Goal: Check status

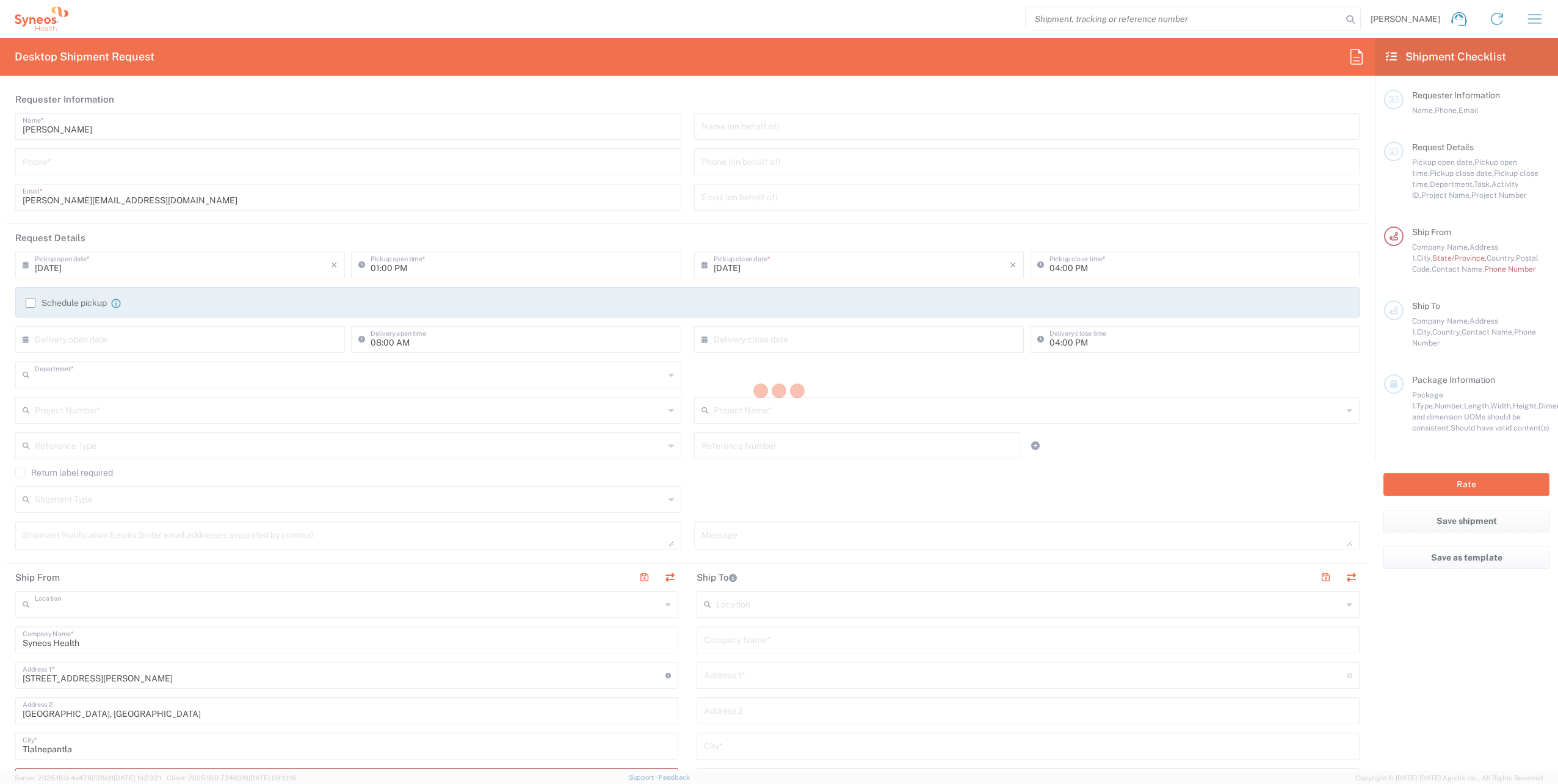
type input "8350"
type input "INC Research Clin Svcs [GEOGRAPHIC_DATA]"
type input "[GEOGRAPHIC_DATA]"
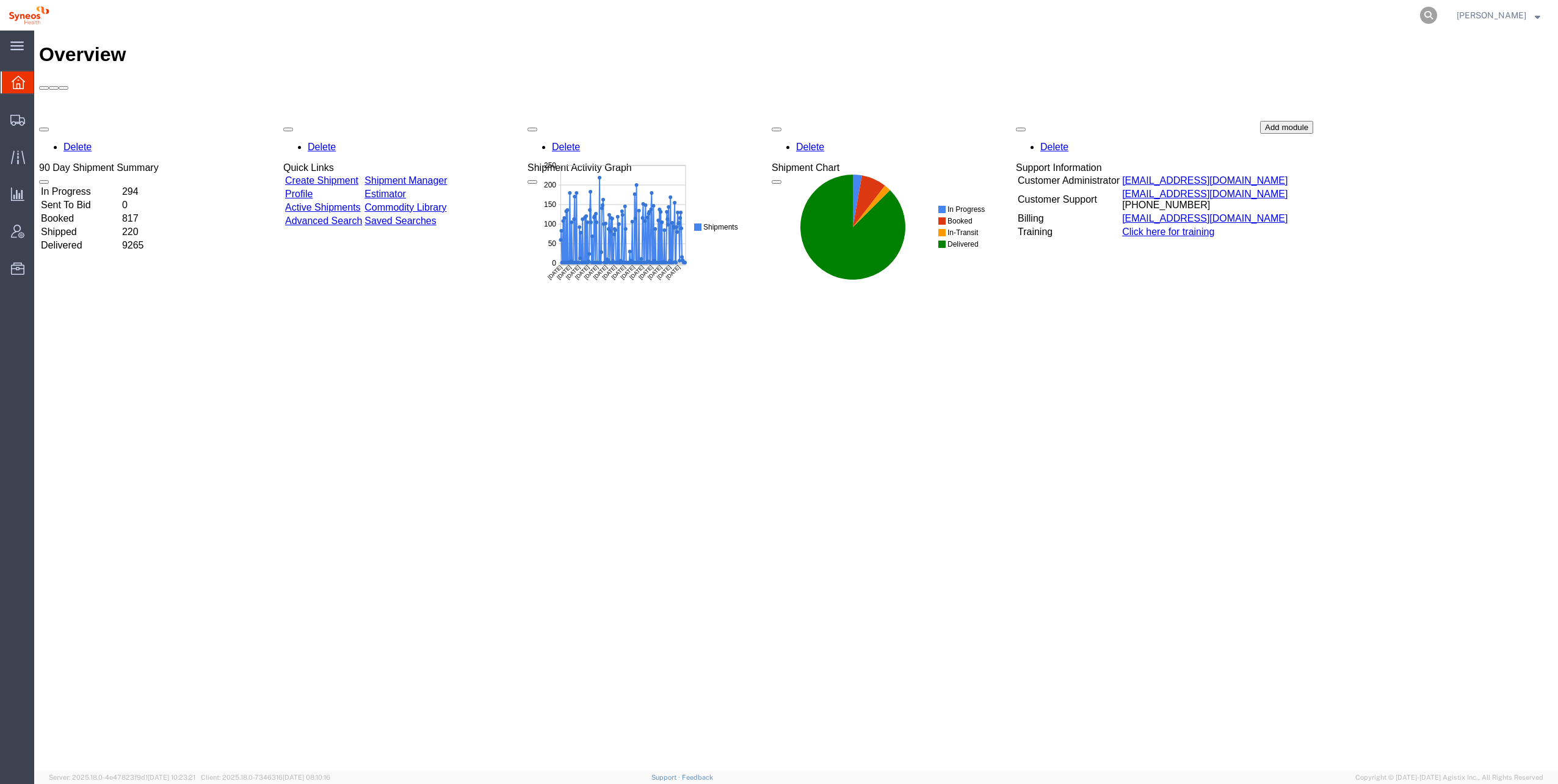
click at [1420, 18] on icon at bounding box center [1429, 15] width 17 height 17
click at [1249, 15] on input "search" at bounding box center [1234, 15] width 372 height 29
paste input "56688960"
type input "56688960"
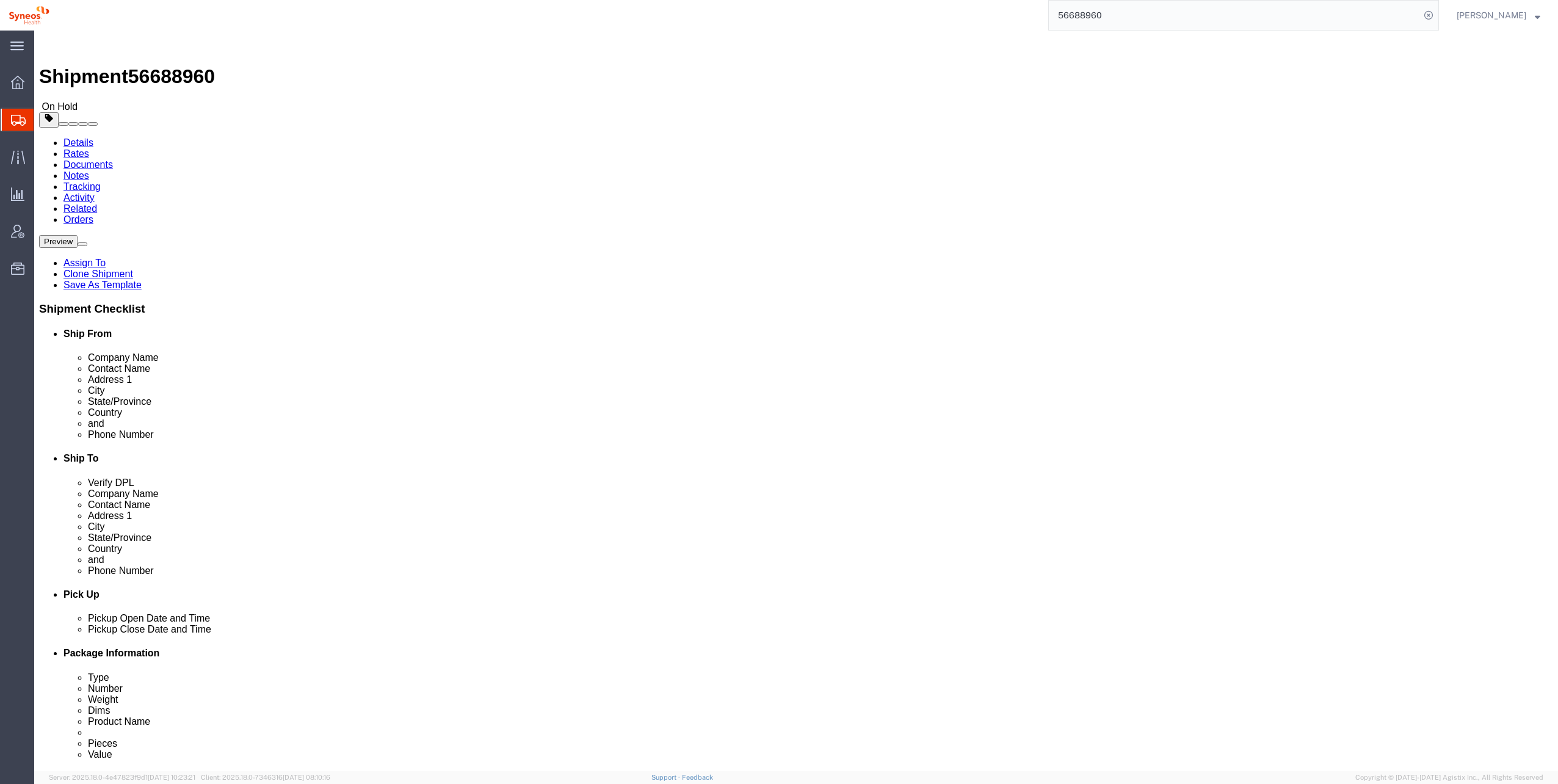
select select
click button "Rate Shipment"
